Goal: Task Accomplishment & Management: Use online tool/utility

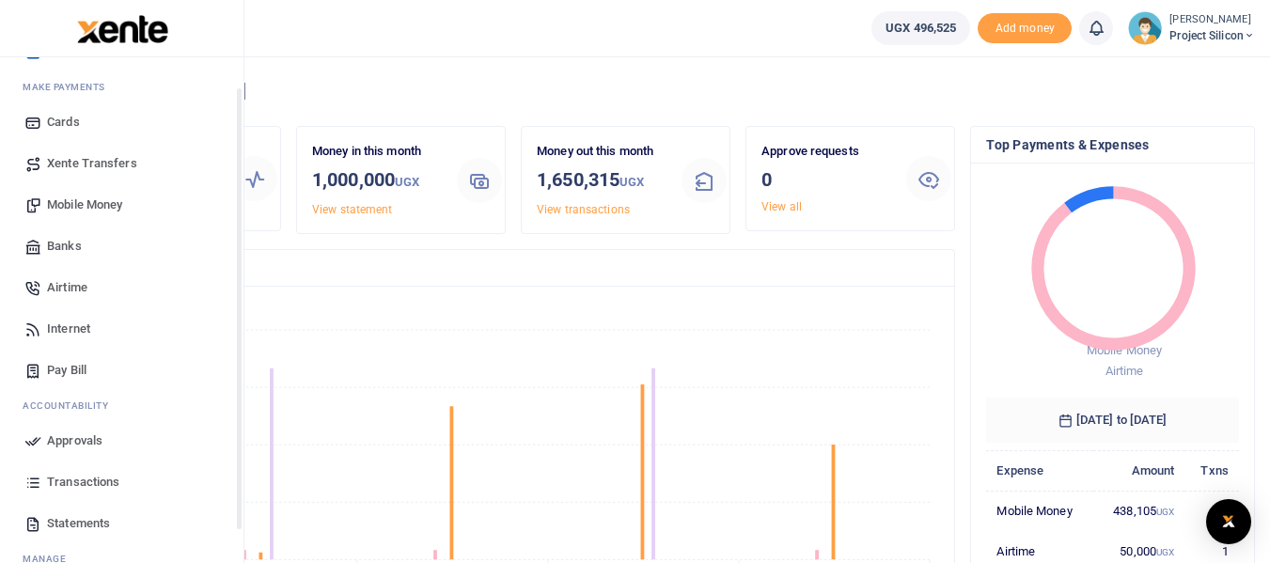
scroll to position [148, 0]
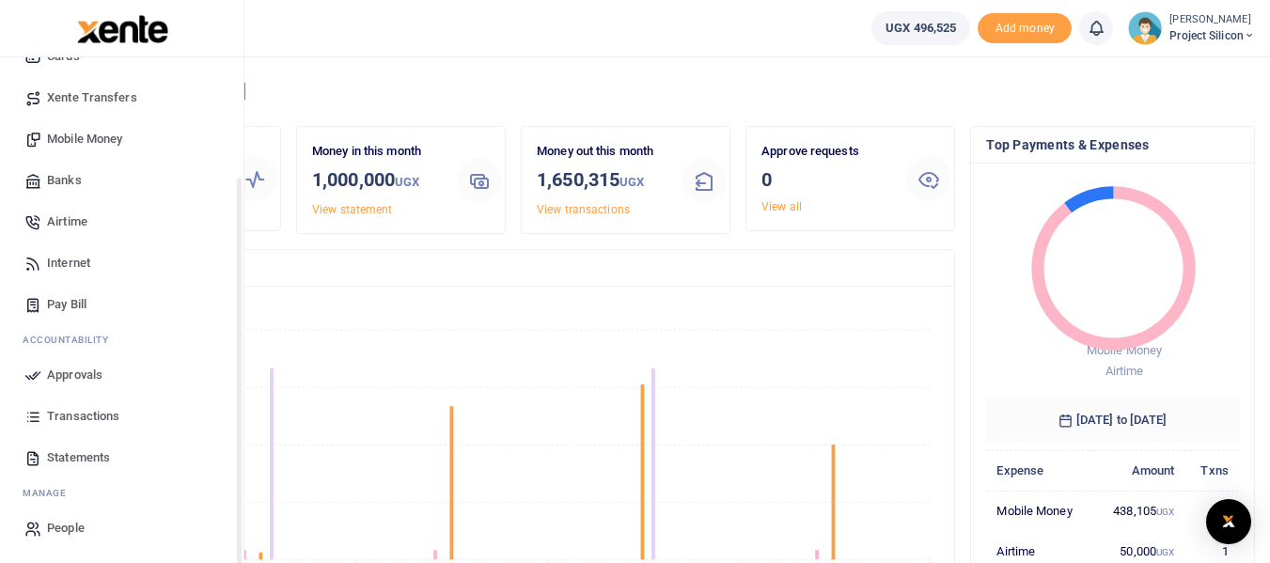
drag, startPoint x: 241, startPoint y: 245, endPoint x: 232, endPoint y: 407, distance: 161.8
click at [232, 407] on div "Start Dashboard M ake Payments Cards Xente Transfers Mobile Money Banks Airtime…" at bounding box center [121, 338] width 243 height 563
click at [68, 456] on span "Statements" at bounding box center [78, 457] width 63 height 19
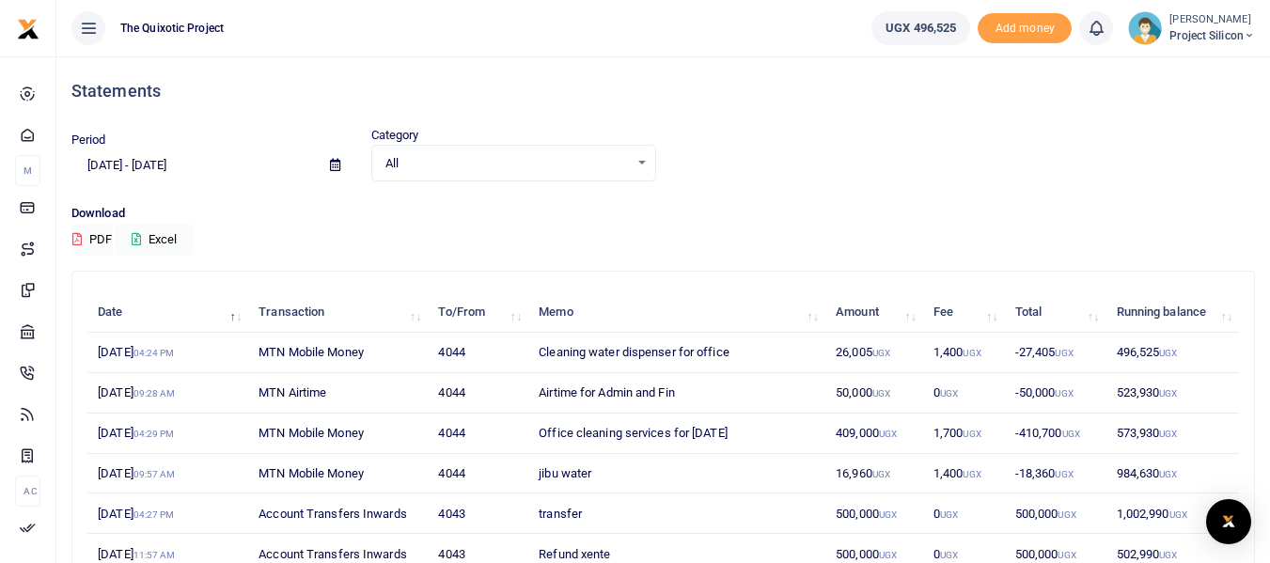
click at [432, 169] on span "All" at bounding box center [506, 163] width 243 height 19
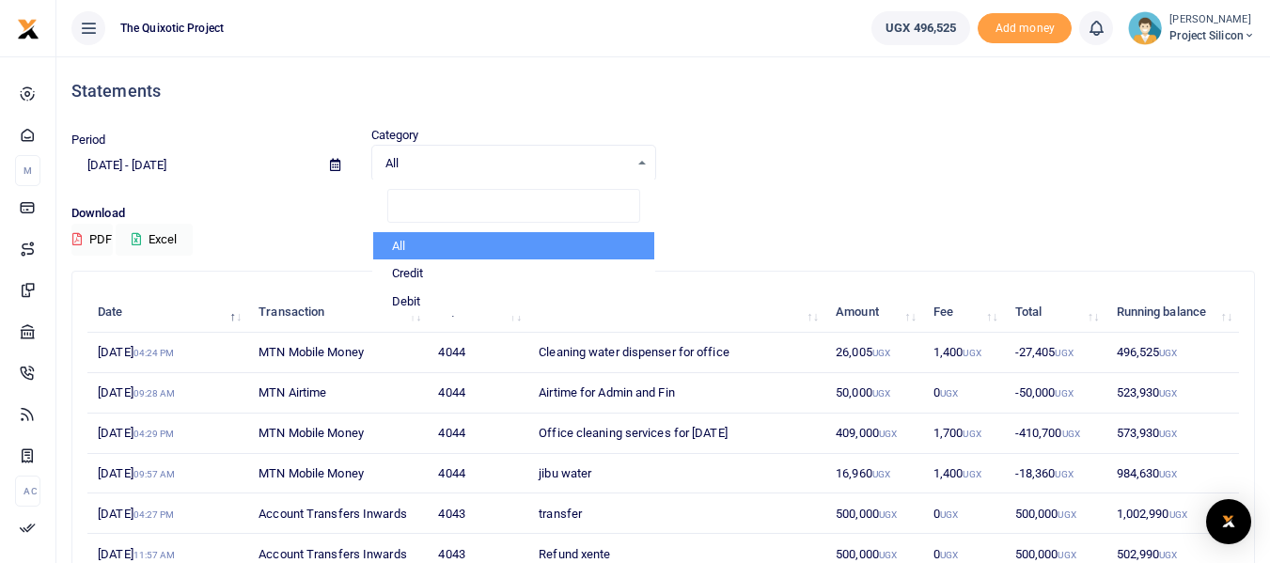
click at [334, 168] on icon at bounding box center [335, 165] width 10 height 12
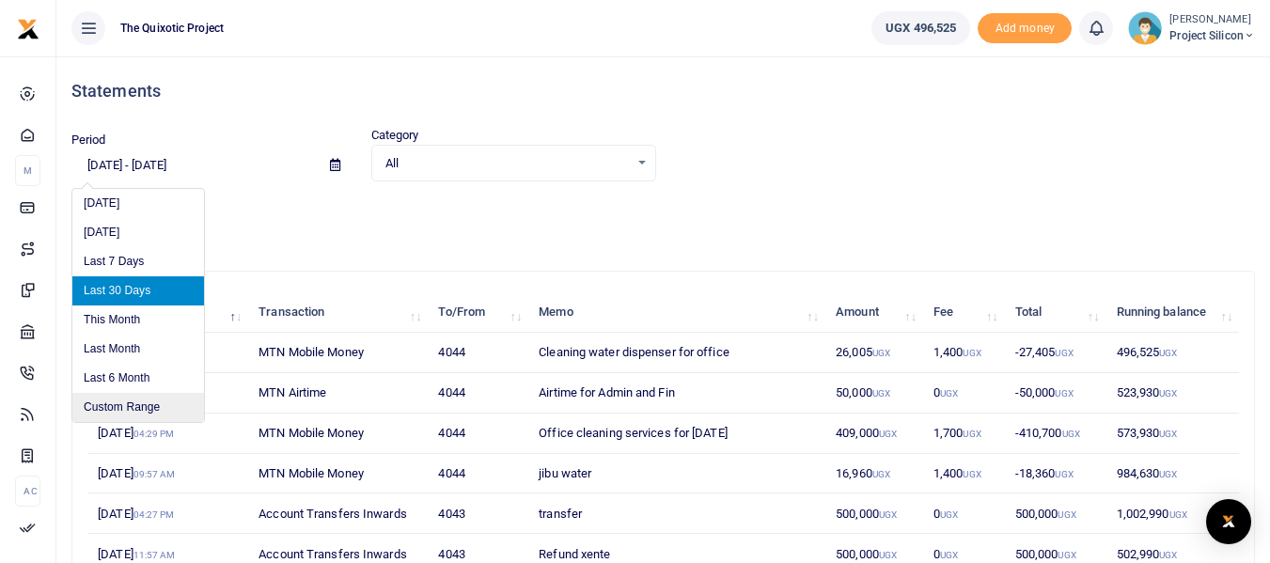
click at [138, 416] on li "Custom Range" at bounding box center [138, 407] width 132 height 29
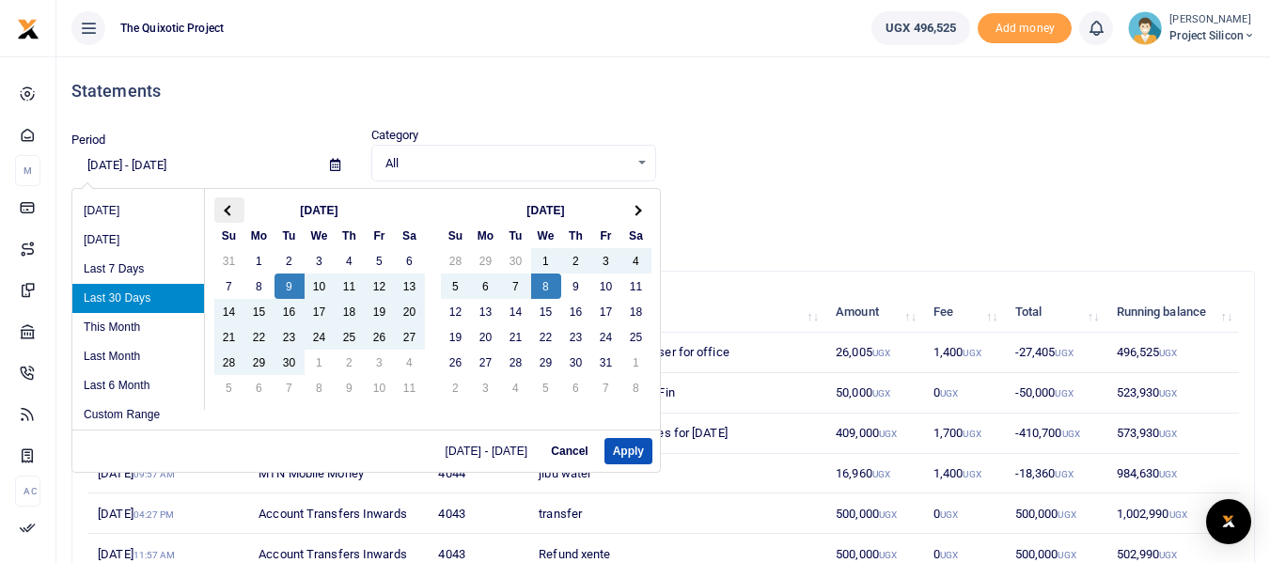
click at [226, 211] on span at bounding box center [229, 210] width 10 height 10
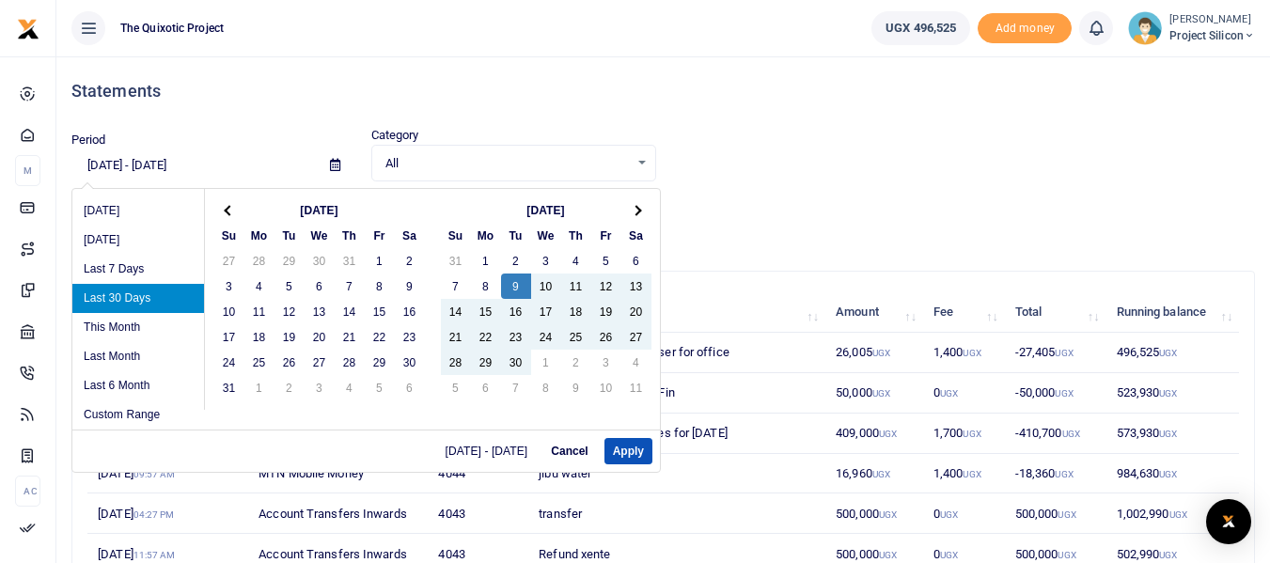
click at [226, 211] on span at bounding box center [229, 210] width 10 height 10
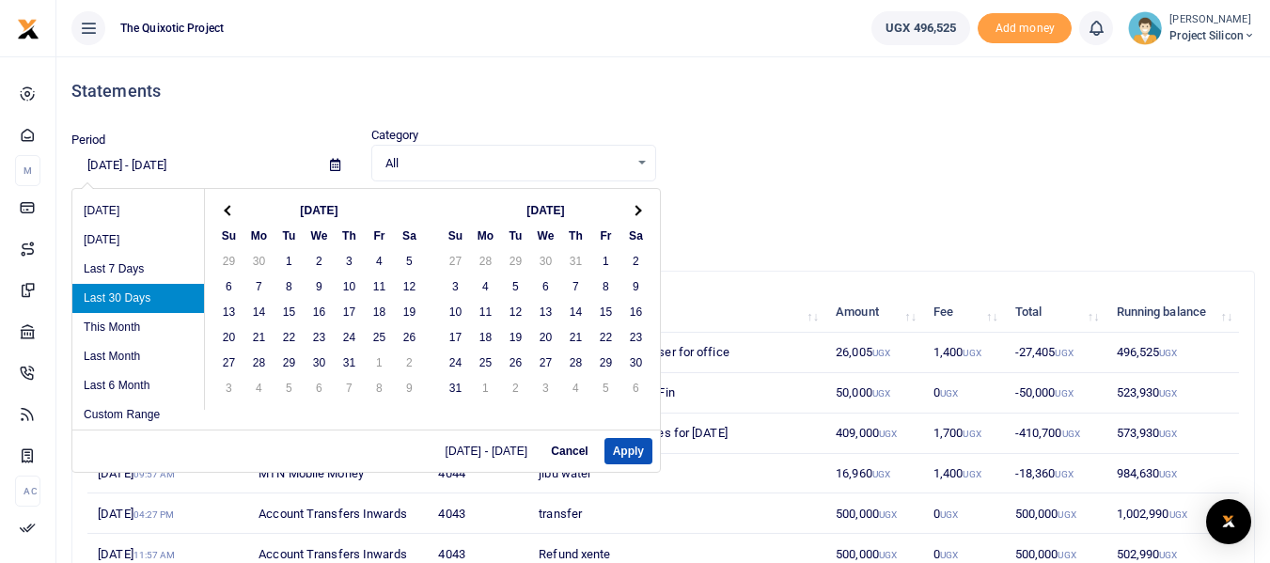
click at [226, 211] on span at bounding box center [229, 210] width 10 height 10
click at [643, 203] on th at bounding box center [636, 209] width 30 height 25
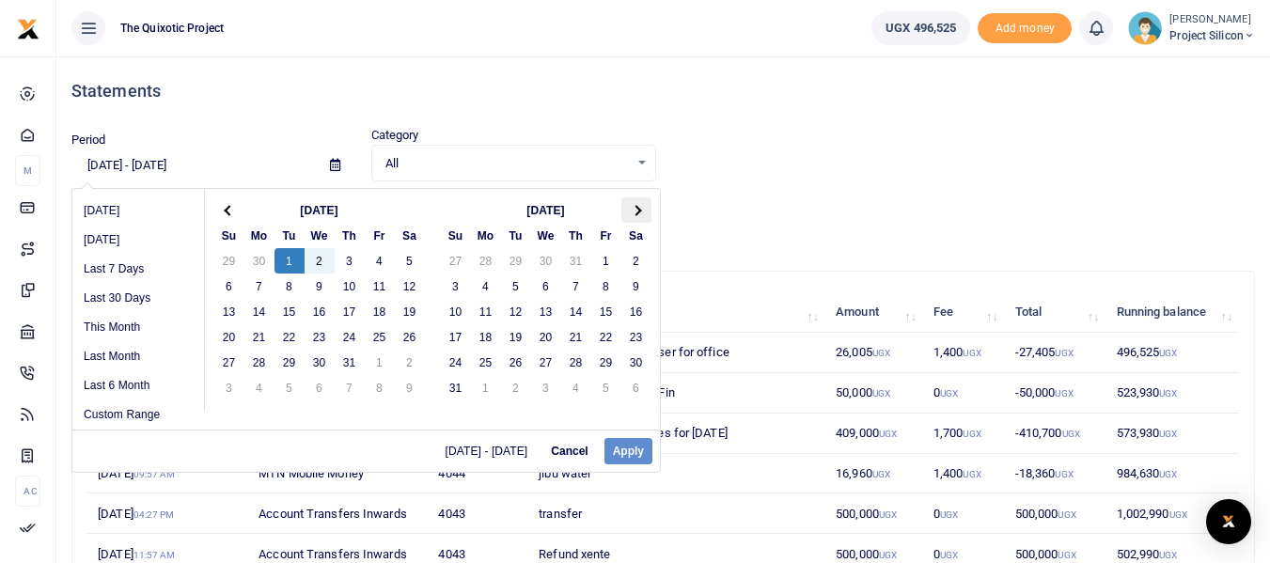
click at [640, 201] on th at bounding box center [636, 209] width 30 height 25
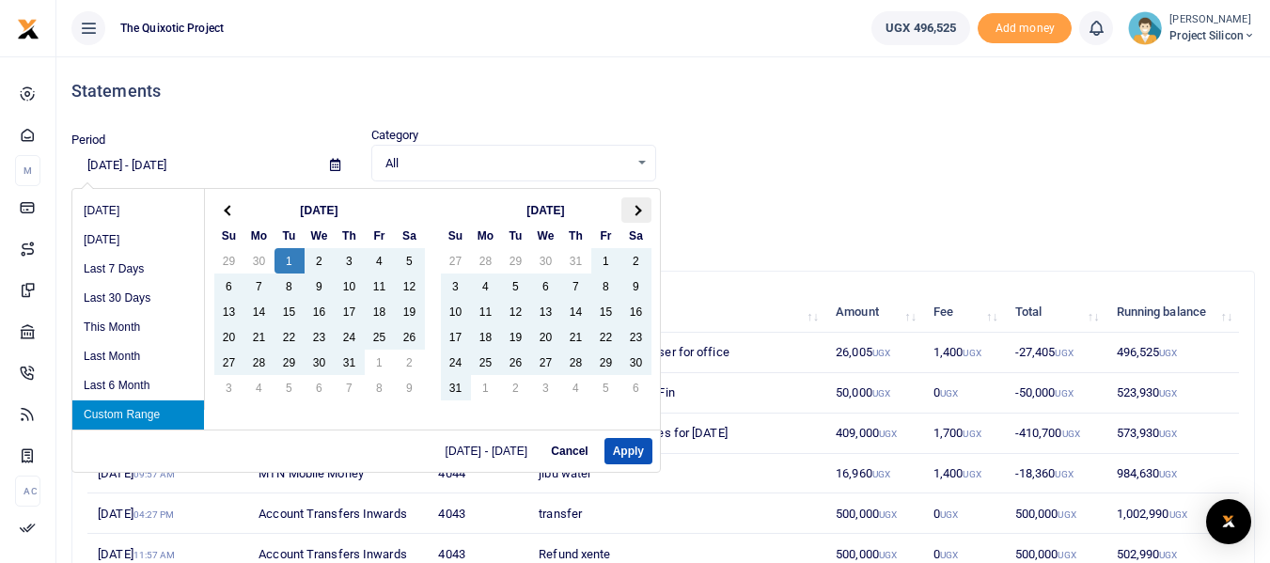
click at [635, 216] on th at bounding box center [636, 209] width 30 height 25
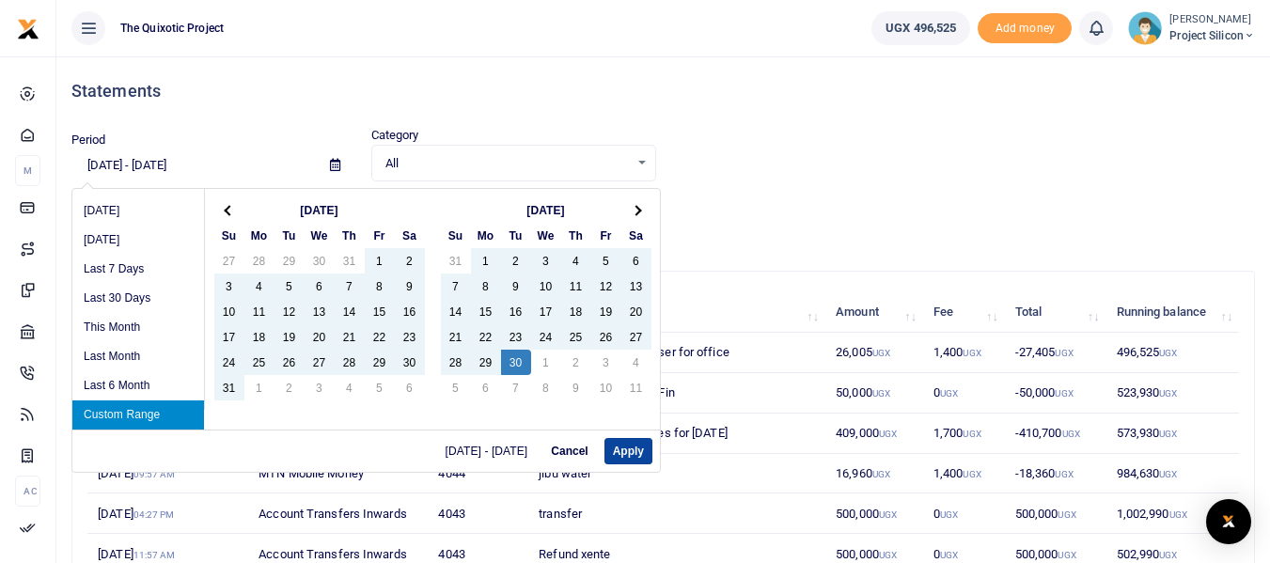
click at [624, 458] on button "Apply" at bounding box center [628, 451] width 48 height 26
type input "[DATE] - [DATE]"
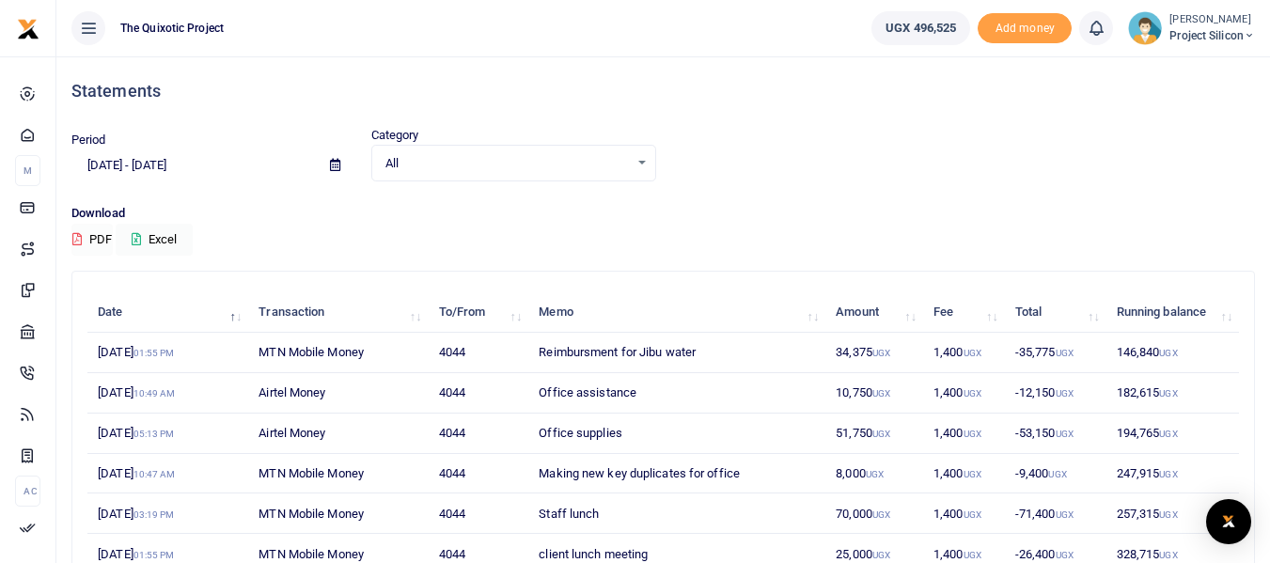
click at [100, 244] on button "PDF" at bounding box center [91, 240] width 41 height 32
